Goal: Navigation & Orientation: Find specific page/section

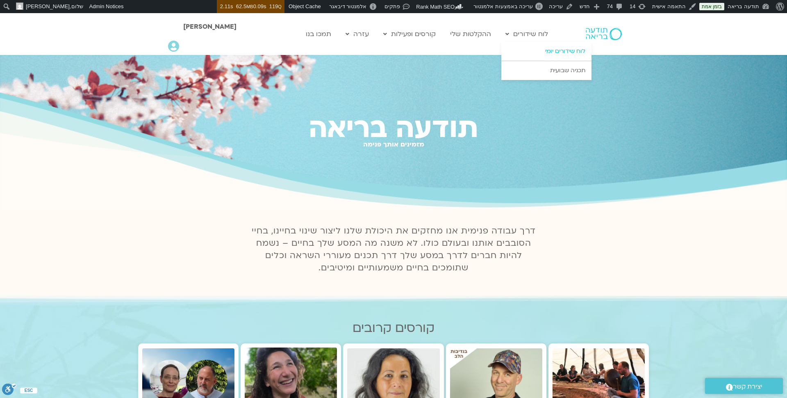
click at [548, 50] on link "לוח שידורים יומי" at bounding box center [546, 51] width 90 height 19
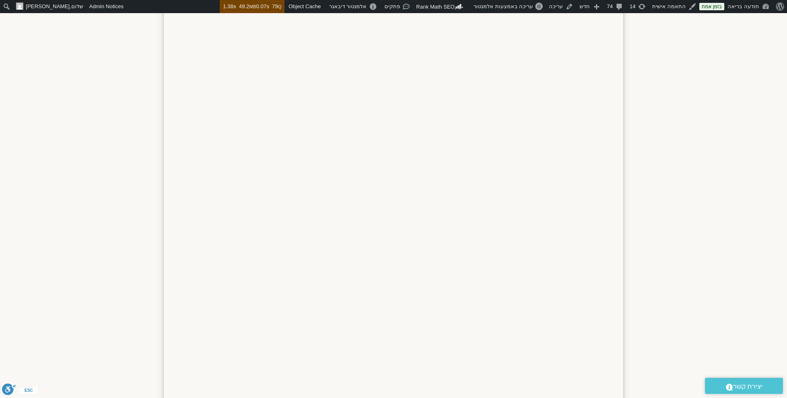
scroll to position [860, 0]
